Goal: Information Seeking & Learning: Learn about a topic

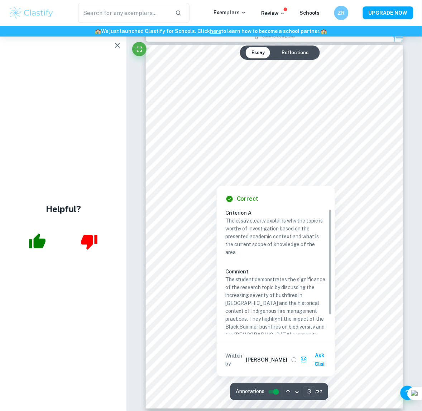
scroll to position [806, 0]
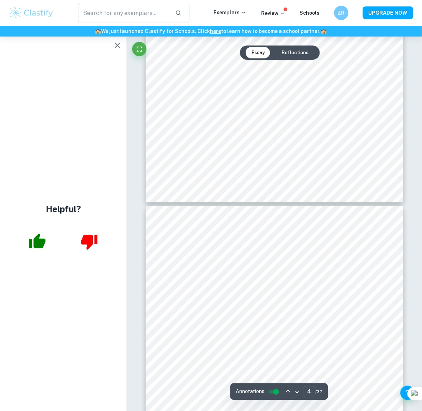
type input "5"
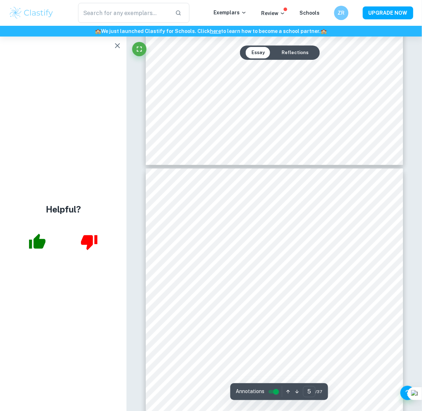
scroll to position [1433, 0]
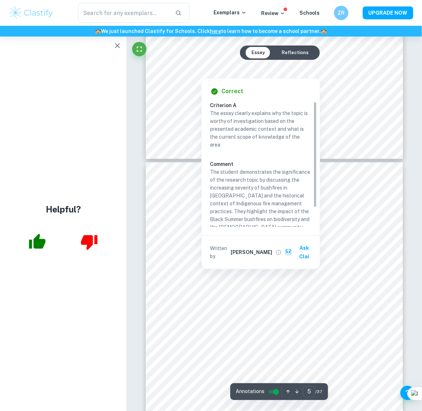
click at [34, 13] on img at bounding box center [32, 13] width 46 height 14
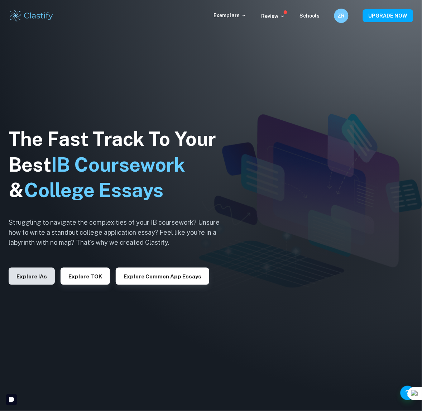
click at [36, 271] on button "Explore IAs" at bounding box center [32, 276] width 46 height 17
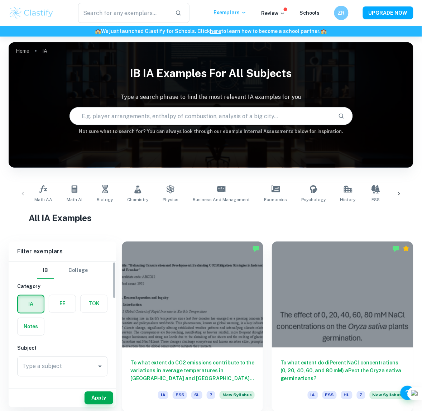
click at [67, 298] on label "button" at bounding box center [62, 303] width 27 height 17
click at [0, 0] on input "radio" at bounding box center [0, 0] width 0 height 0
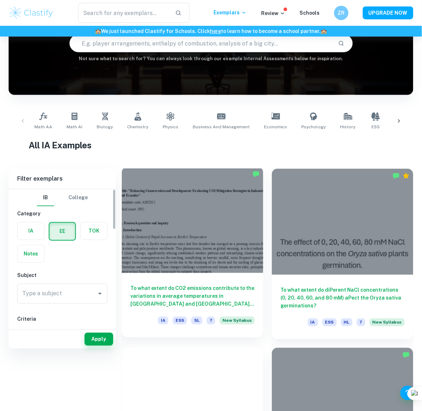
scroll to position [90, 0]
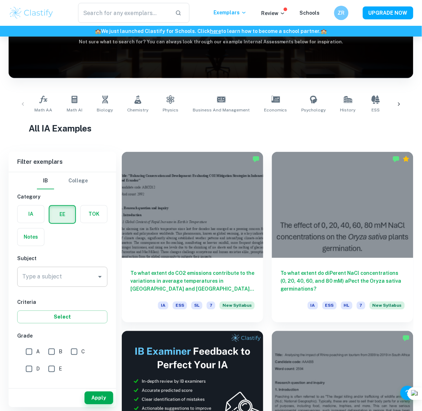
click at [102, 279] on icon "Open" at bounding box center [100, 277] width 9 height 9
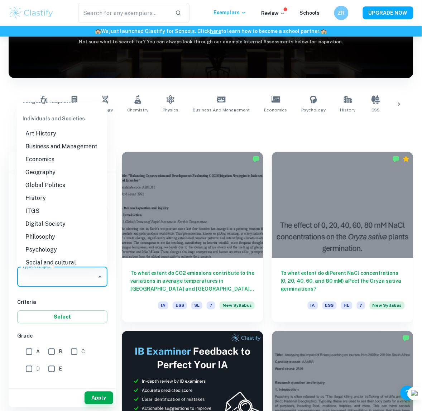
scroll to position [924, 0]
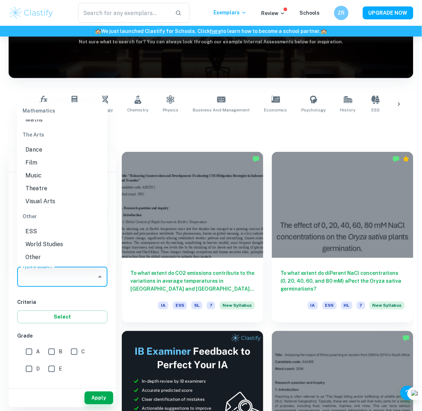
click at [74, 246] on li "World Studies" at bounding box center [62, 244] width 90 height 13
type input "World Studies"
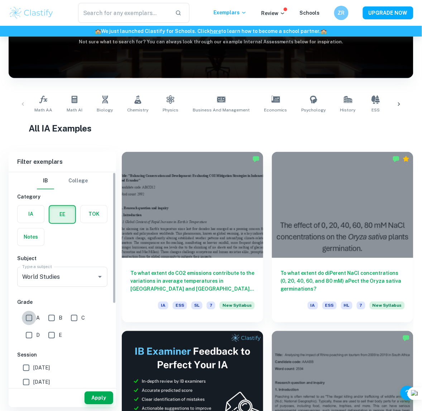
click at [29, 321] on input "A" at bounding box center [29, 318] width 14 height 14
checkbox input "true"
click at [94, 396] on button "Apply" at bounding box center [99, 398] width 29 height 13
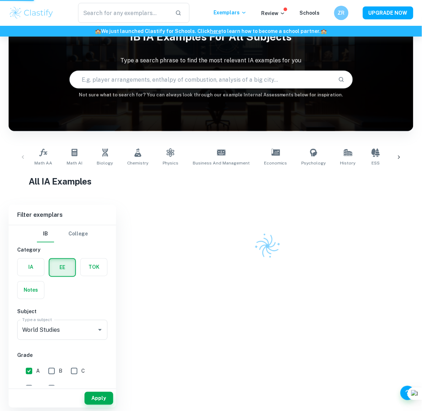
scroll to position [37, 0]
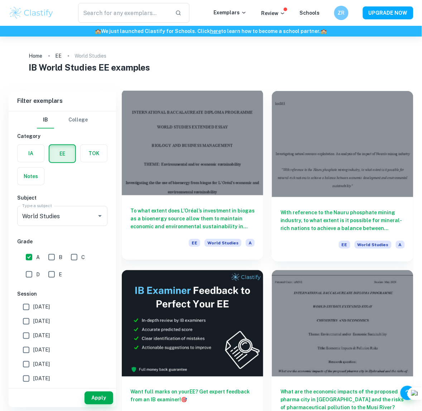
drag, startPoint x: 189, startPoint y: 176, endPoint x: 185, endPoint y: 146, distance: 30.0
click at [185, 146] on div at bounding box center [193, 142] width 142 height 106
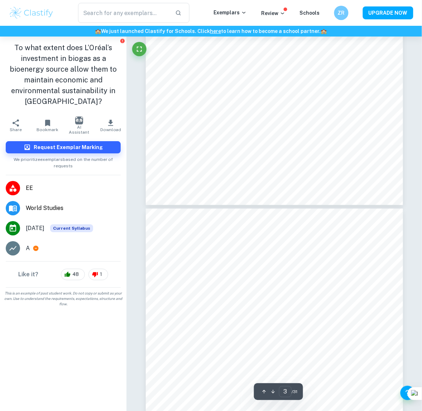
type input "4"
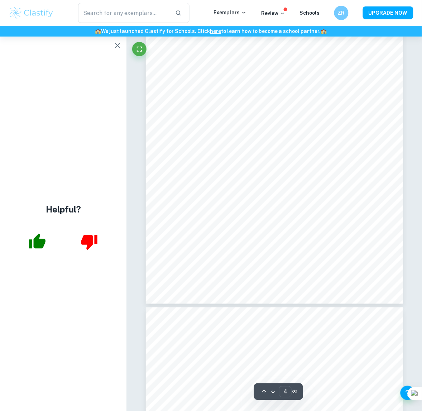
scroll to position [1164, 0]
